Goal: Navigation & Orientation: Find specific page/section

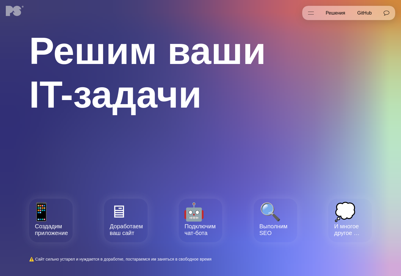
click at [332, 14] on link "Решения" at bounding box center [336, 13] width 32 height 15
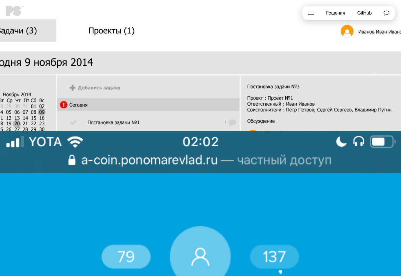
scroll to position [2119, 0]
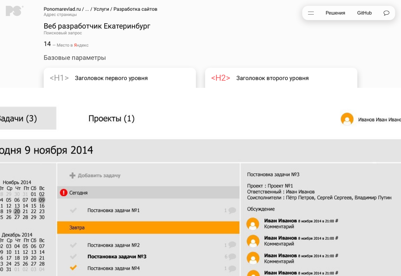
click at [311, 13] on button "Открыть меню" at bounding box center [310, 13] width 17 height 15
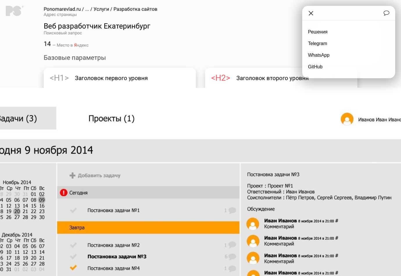
click at [319, 32] on link "Решения" at bounding box center [348, 32] width 93 height 12
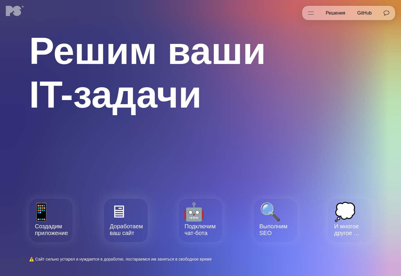
click at [124, 229] on li "Доработаем ваш сайт" at bounding box center [126, 220] width 44 height 44
drag, startPoint x: 197, startPoint y: 229, endPoint x: 214, endPoint y: 229, distance: 17.7
click at [214, 229] on li "Подключим чат-бота" at bounding box center [201, 220] width 44 height 44
drag, startPoint x: 94, startPoint y: 259, endPoint x: 176, endPoint y: 259, distance: 81.7
click at [176, 259] on span "⚠️ Сайт сильно устарел и нуждается в доработке, постараемся им заняться в свобо…" at bounding box center [120, 259] width 183 height 5
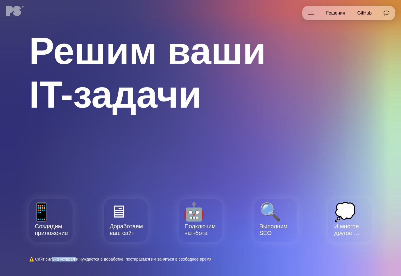
drag, startPoint x: 54, startPoint y: 259, endPoint x: 77, endPoint y: 259, distance: 23.2
click at [77, 259] on span "⚠️ Сайт сильно устарел и нуждается в доработке, постараемся им заняться в свобо…" at bounding box center [120, 259] width 183 height 5
click at [372, 12] on link "GitHub" at bounding box center [364, 13] width 26 height 15
click at [15, 7] on link at bounding box center [16, 11] width 20 height 10
click at [15, 9] on link at bounding box center [16, 11] width 20 height 10
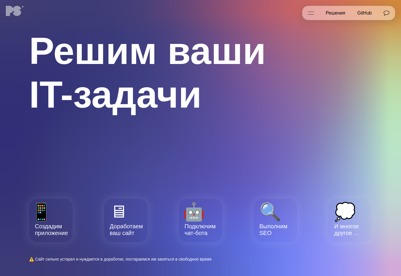
click at [386, 12] on link "Написать в Telegram" at bounding box center [386, 13] width 17 height 15
